Goal: Check status: Verify the current state of an ongoing process or item

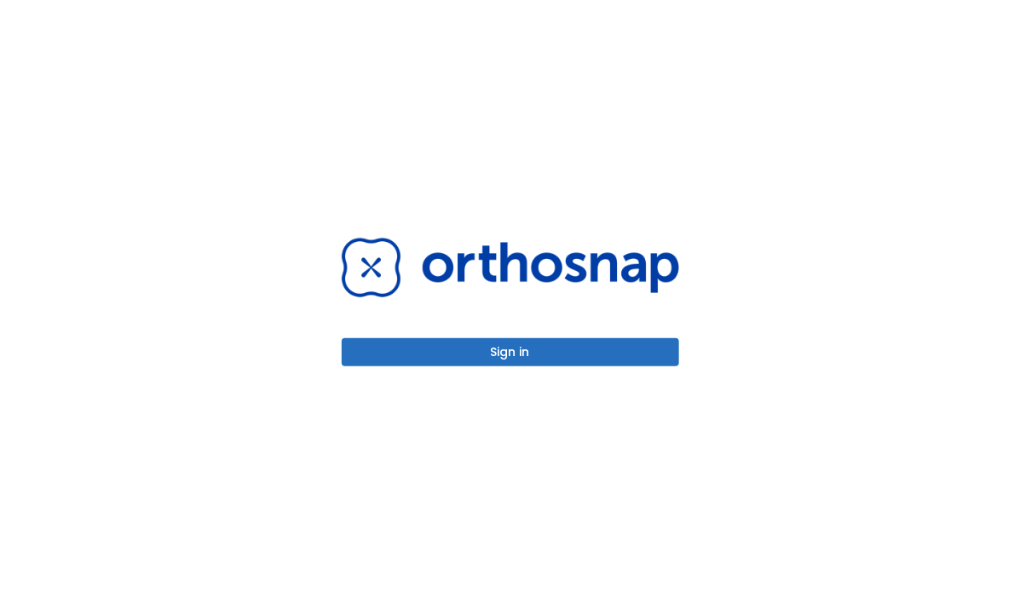
click at [528, 343] on button "Sign in" at bounding box center [510, 352] width 337 height 28
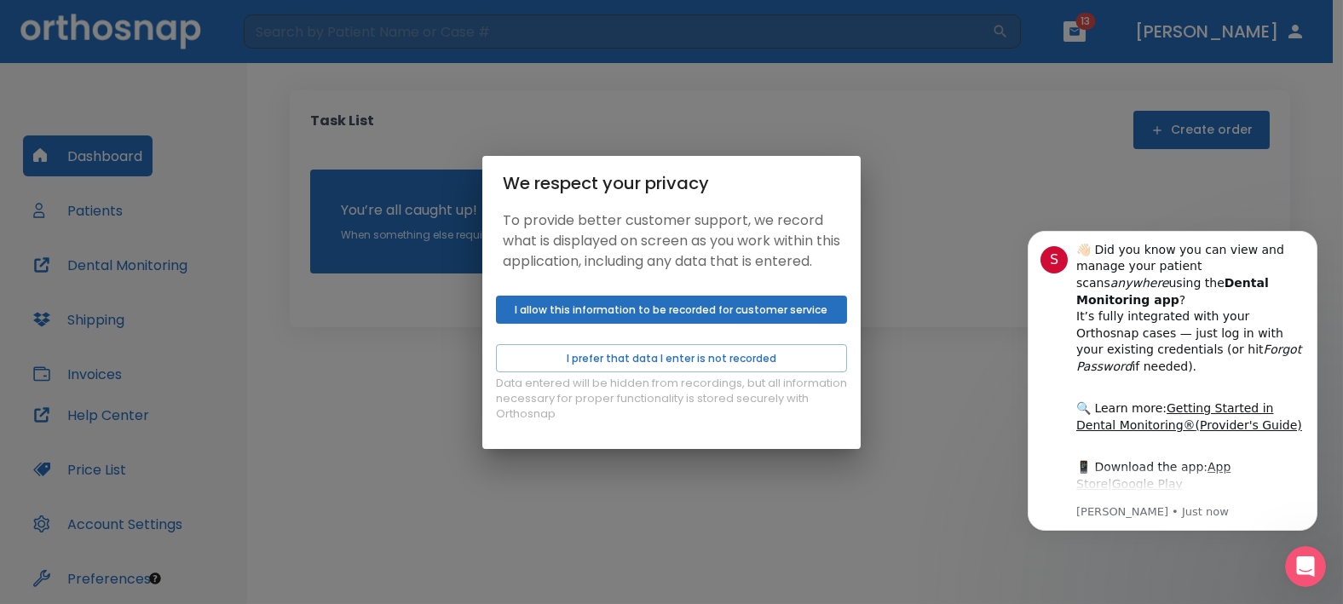
click at [661, 315] on button "I allow this information to be recorded for customer service" at bounding box center [671, 310] width 351 height 28
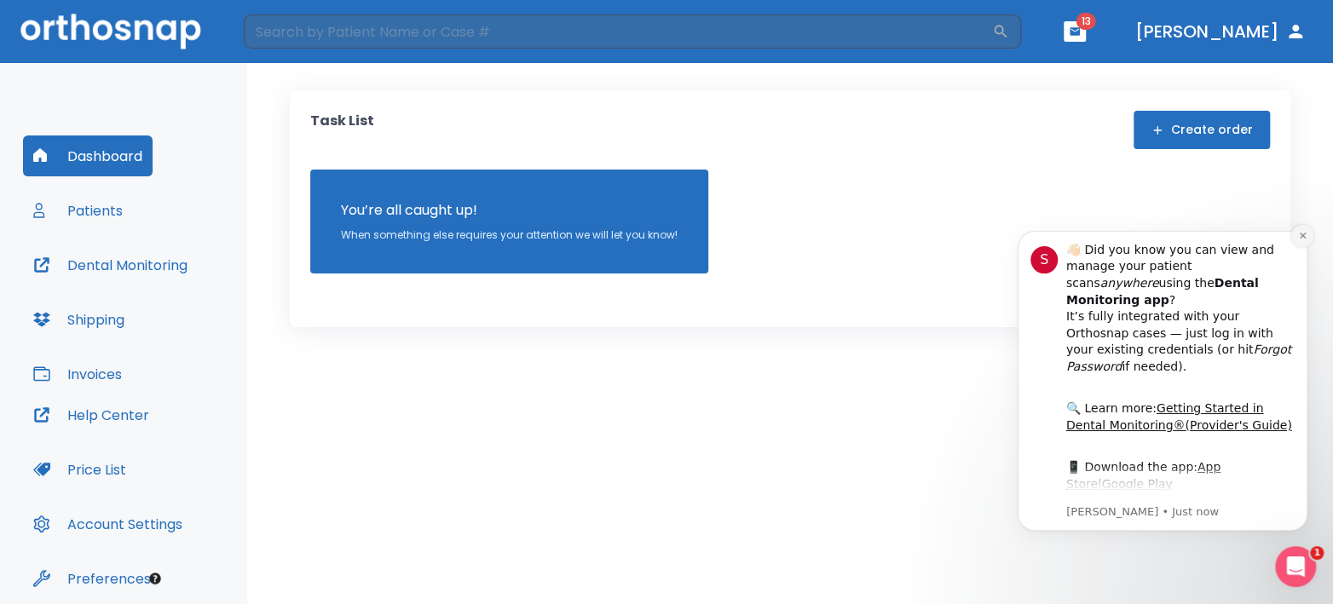
click at [1306, 242] on button "Dismiss notification" at bounding box center [1302, 236] width 22 height 22
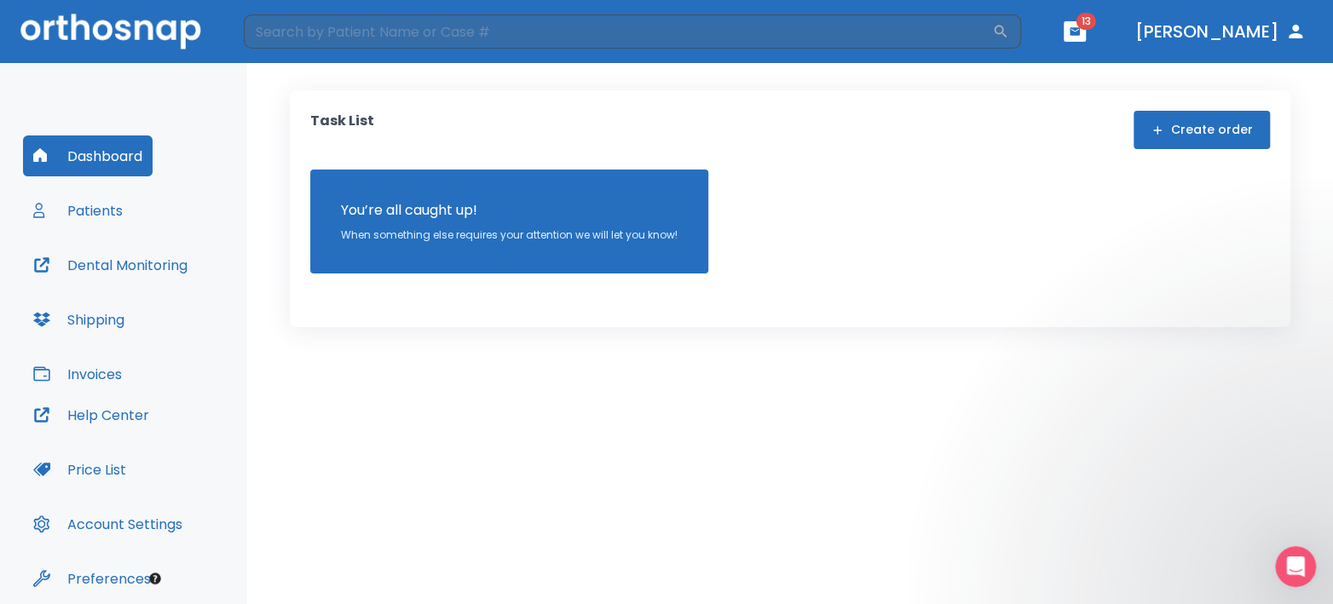
click at [81, 211] on button "Patients" at bounding box center [78, 210] width 110 height 41
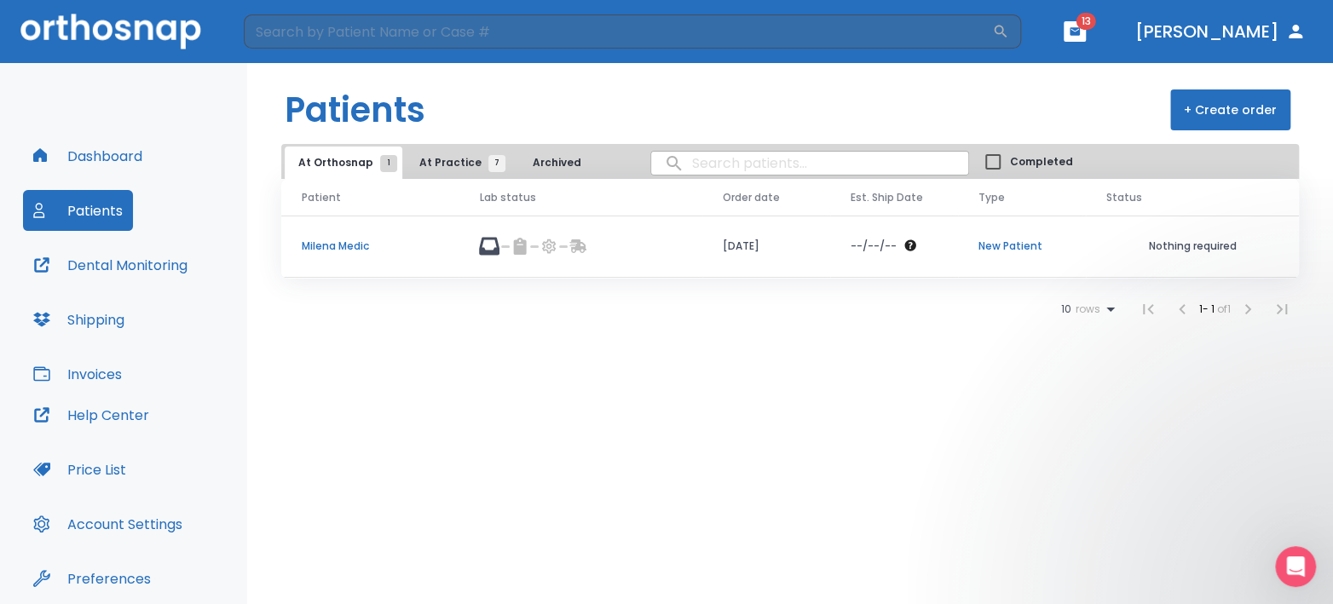
click at [441, 165] on span "At Practice 7" at bounding box center [458, 162] width 78 height 15
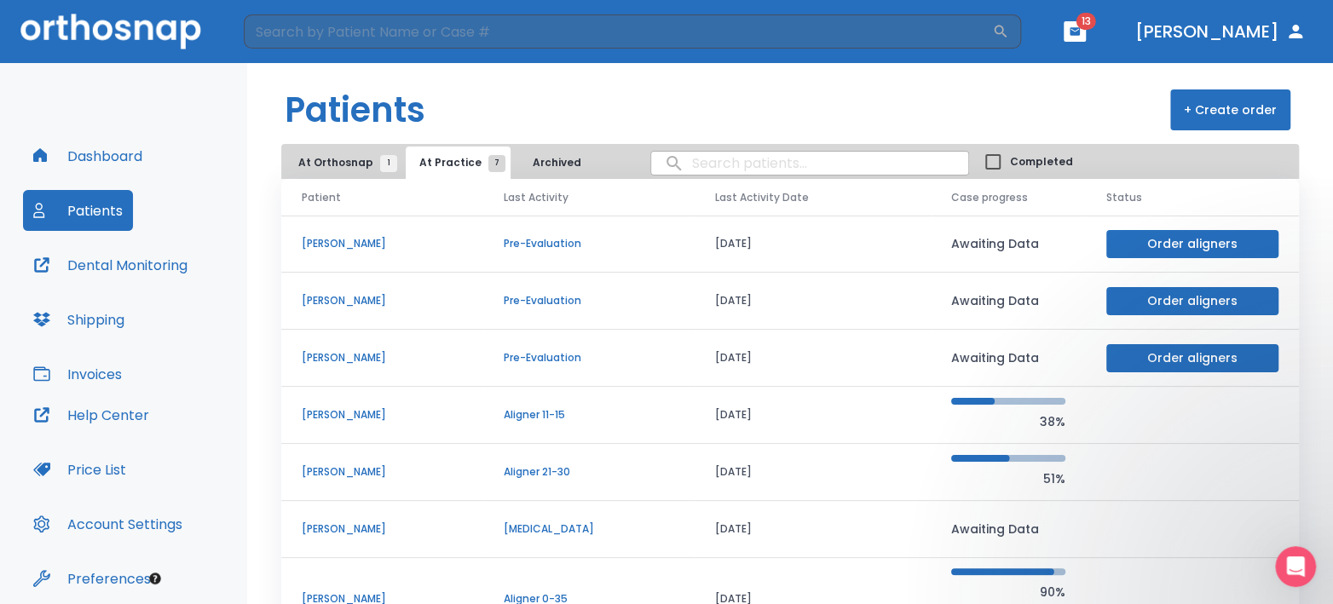
click at [337, 355] on p "[PERSON_NAME]" at bounding box center [382, 357] width 161 height 15
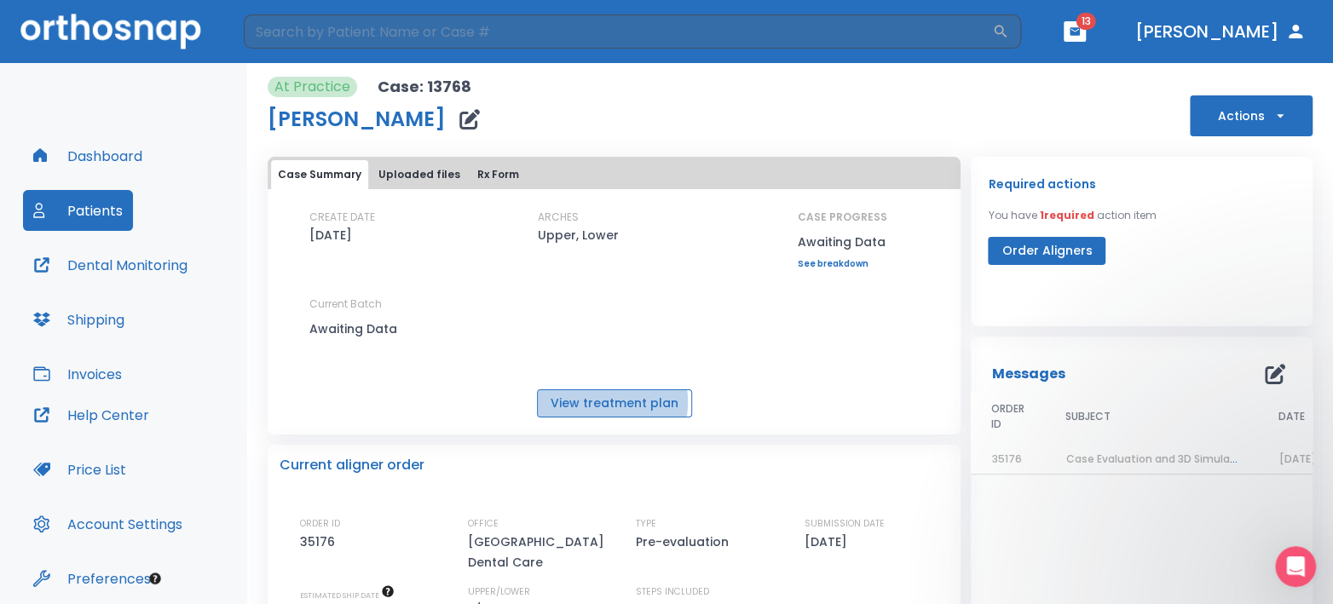
click at [585, 402] on button "View treatment plan" at bounding box center [614, 403] width 155 height 28
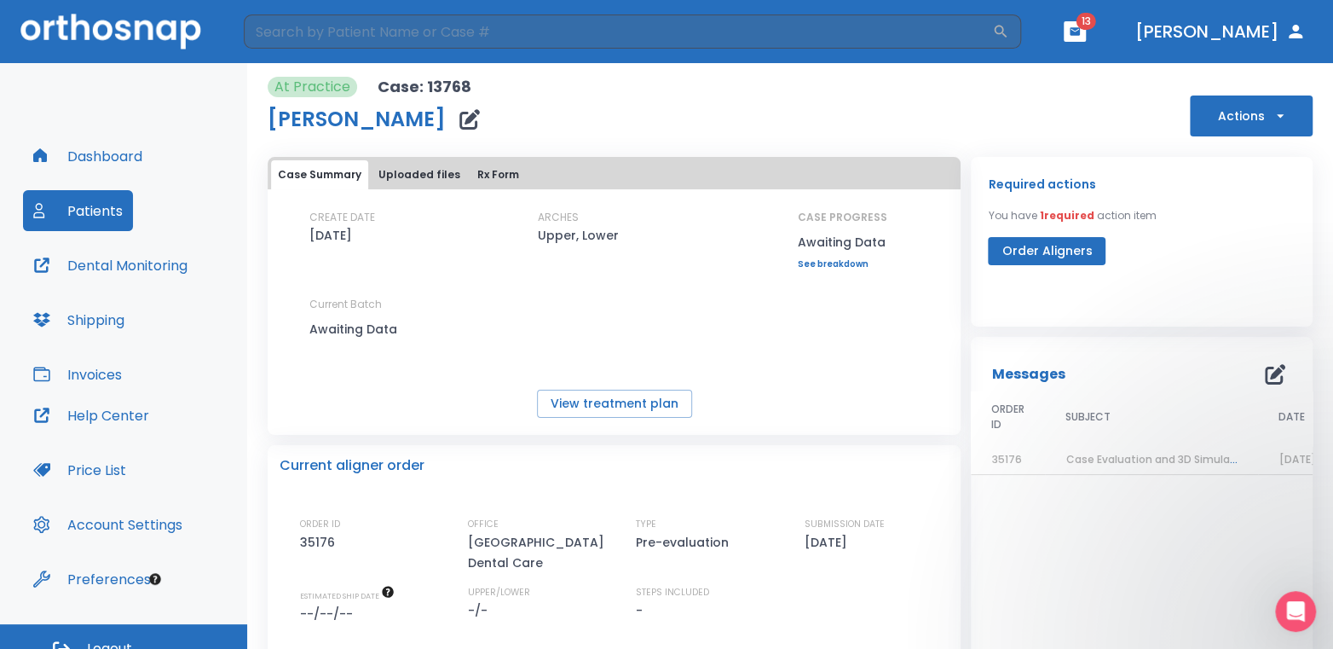
click at [1103, 452] on span "Case Evaluation and 3D Simulation Ready" at bounding box center [1175, 459] width 220 height 14
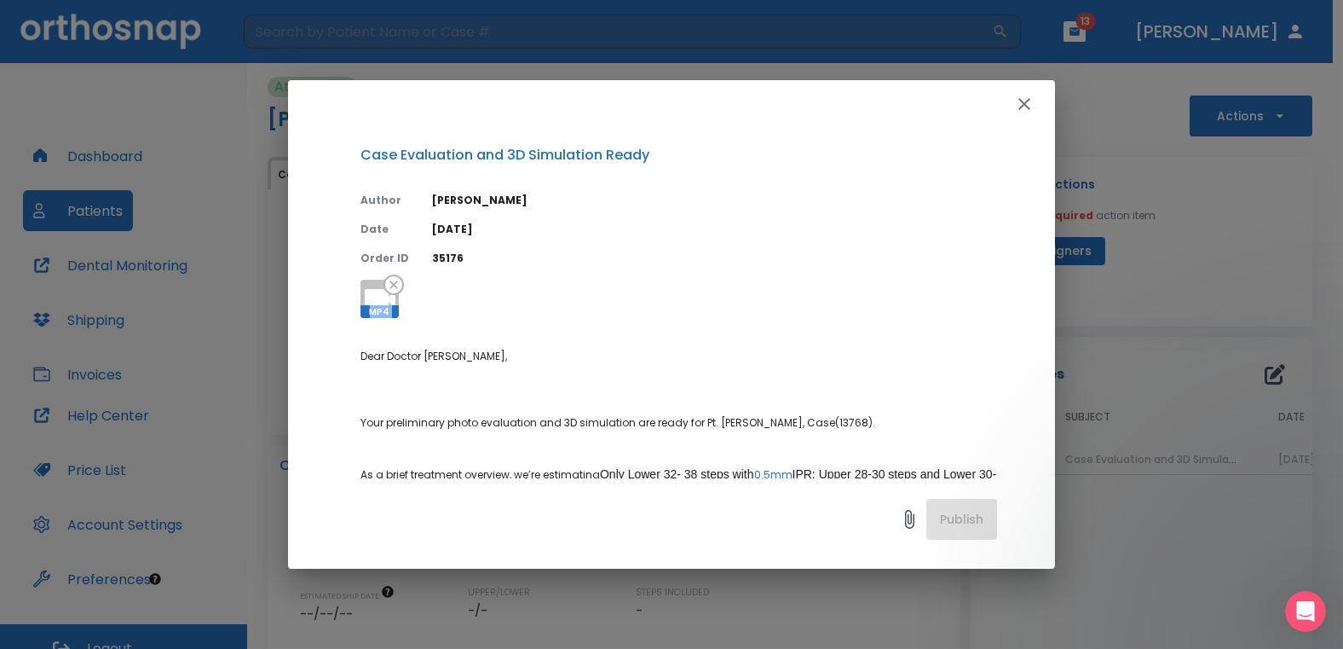
drag, startPoint x: 1042, startPoint y: 261, endPoint x: 1047, endPoint y: 299, distance: 38.6
click at [1047, 299] on div "Case Evaluation and 3D Simulation Ready Author [PERSON_NAME] Date [DATE] Order …" at bounding box center [671, 303] width 767 height 350
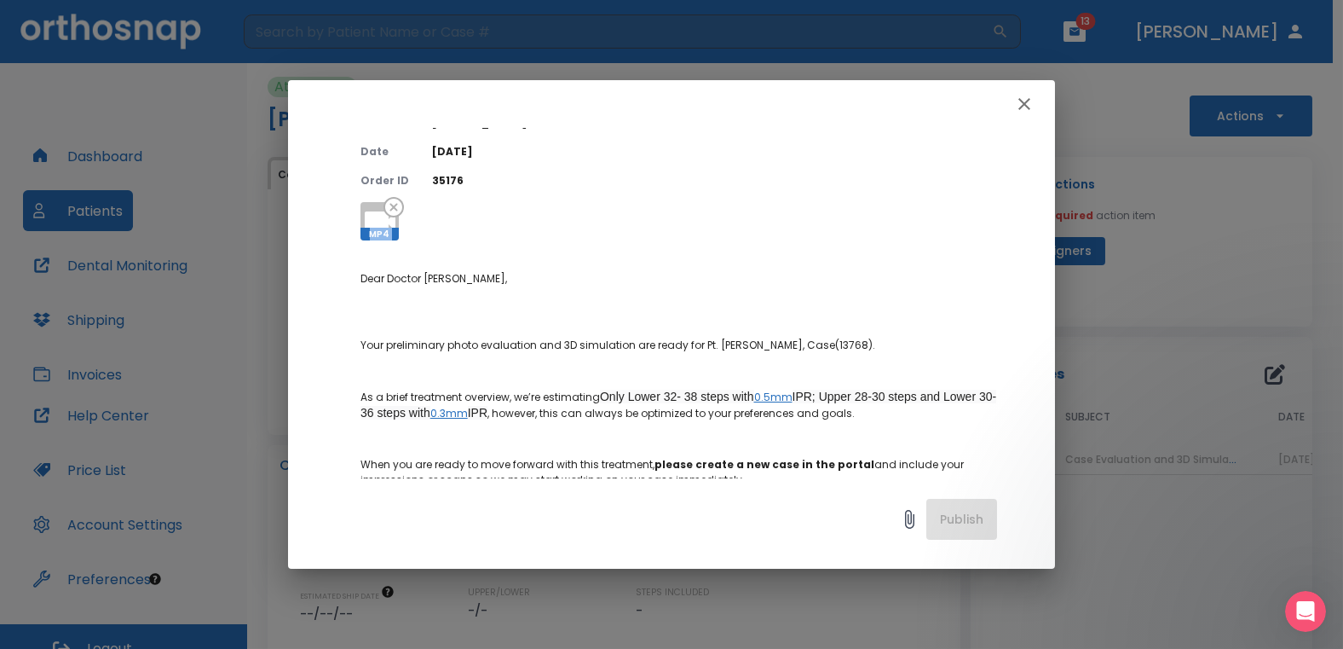
scroll to position [106, 0]
